Goal: Task Accomplishment & Management: Complete application form

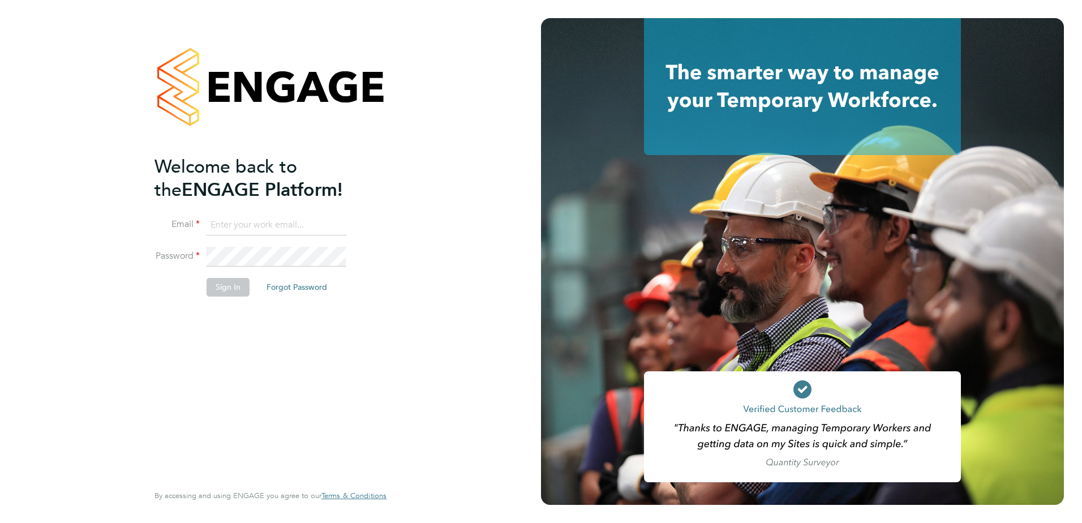
type input "MTaylor@skilledcareers.co.uk"
click at [232, 281] on button "Sign In" at bounding box center [228, 287] width 43 height 18
